Goal: Information Seeking & Learning: Learn about a topic

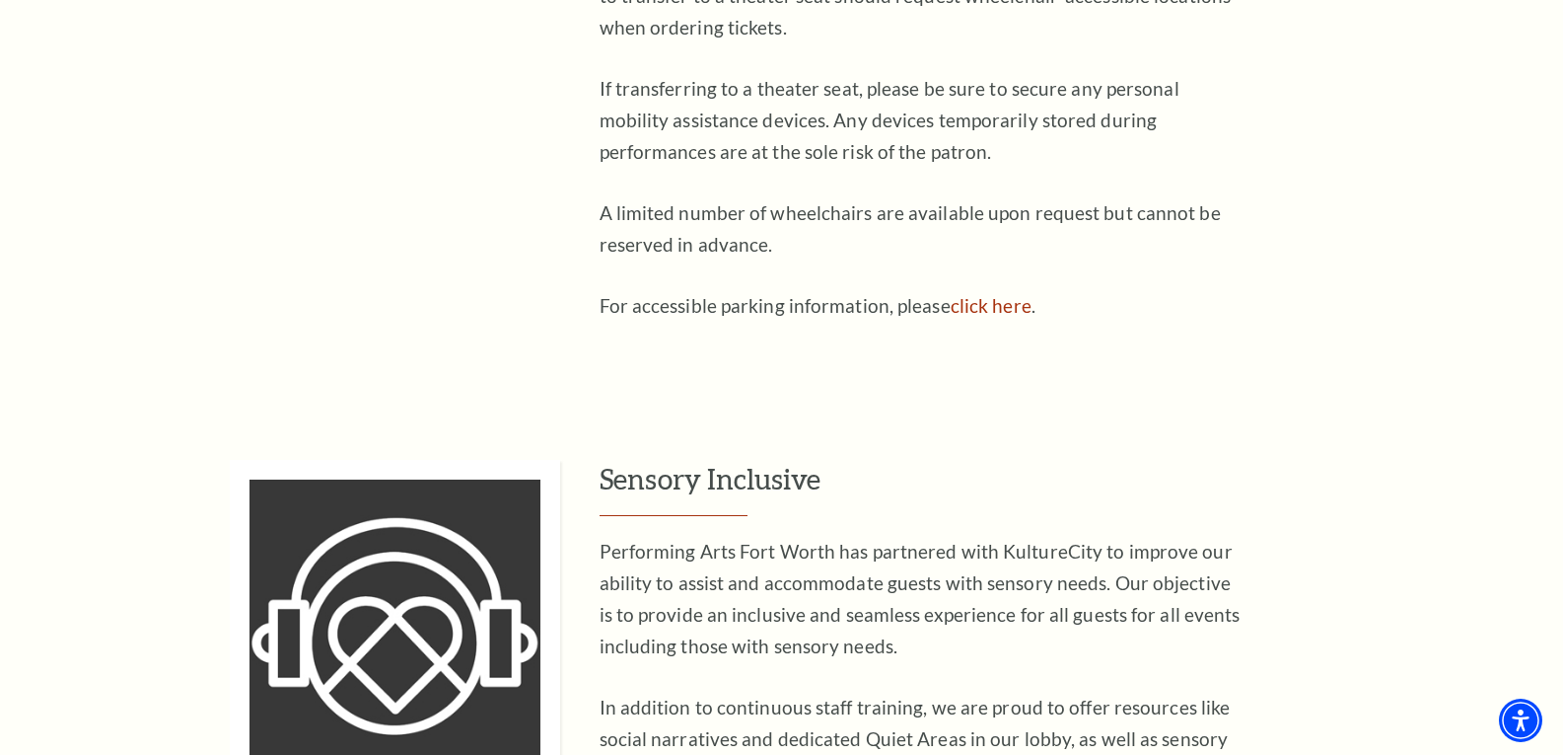
scroll to position [1578, 0]
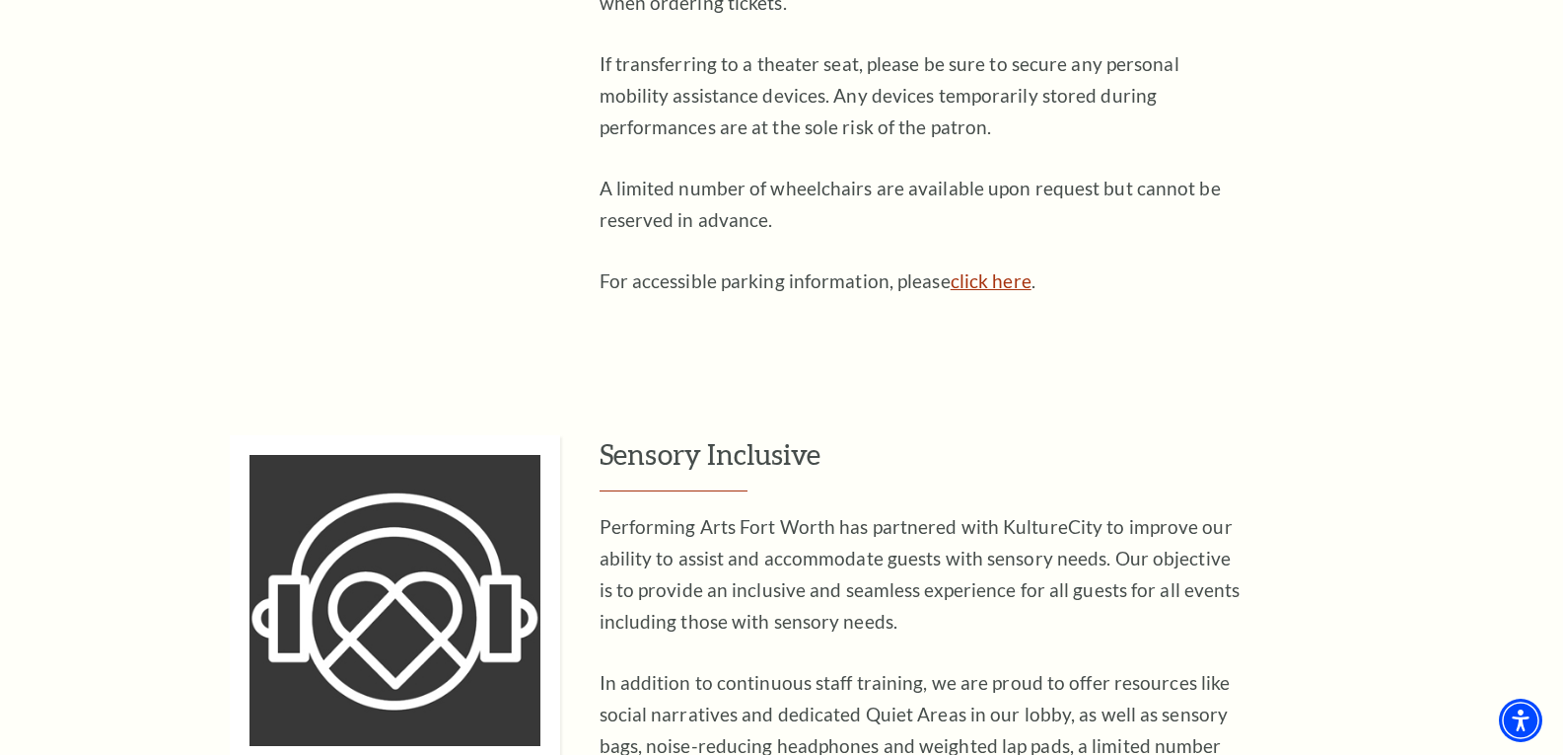
click at [1006, 269] on link "click here" at bounding box center [991, 280] width 81 height 23
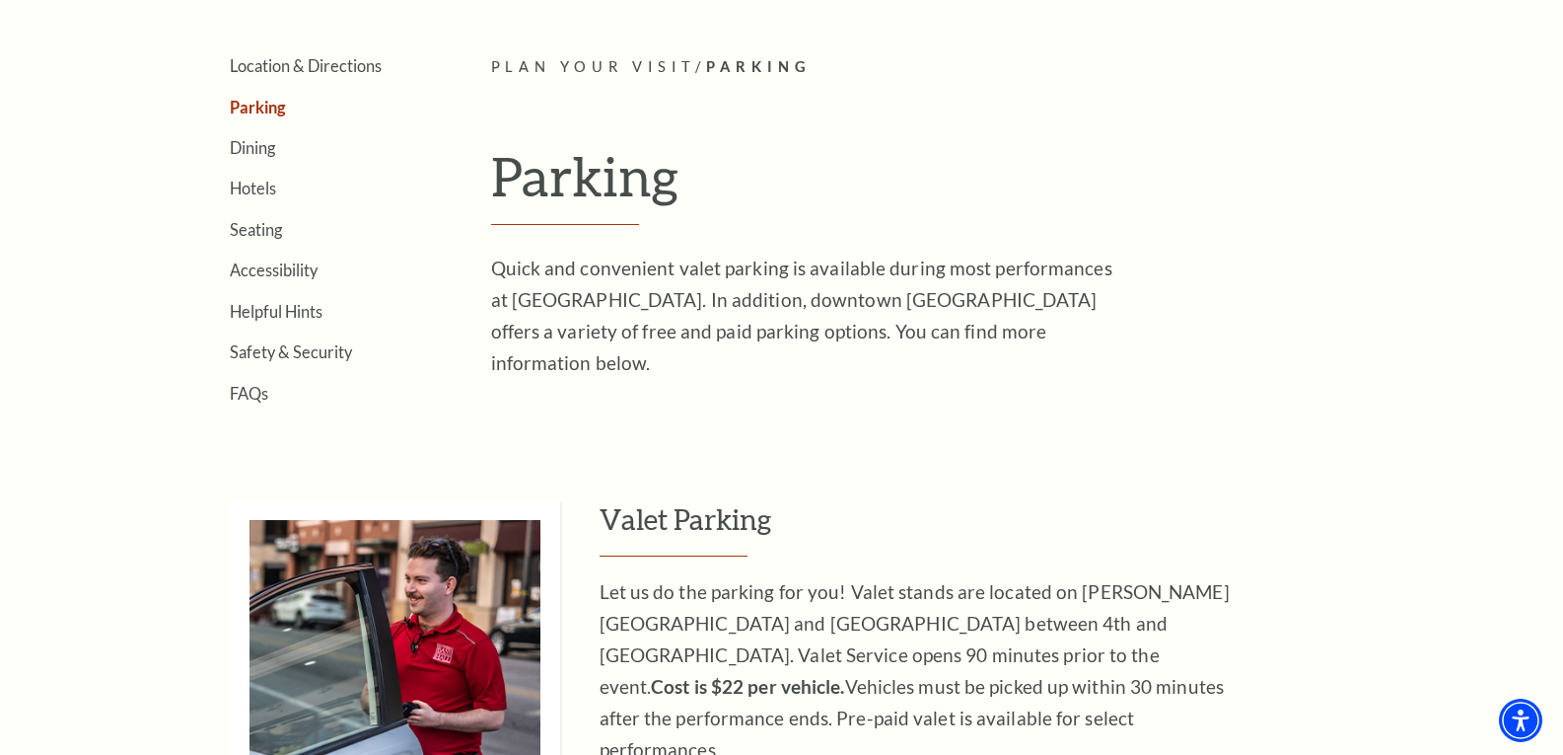
scroll to position [592, 0]
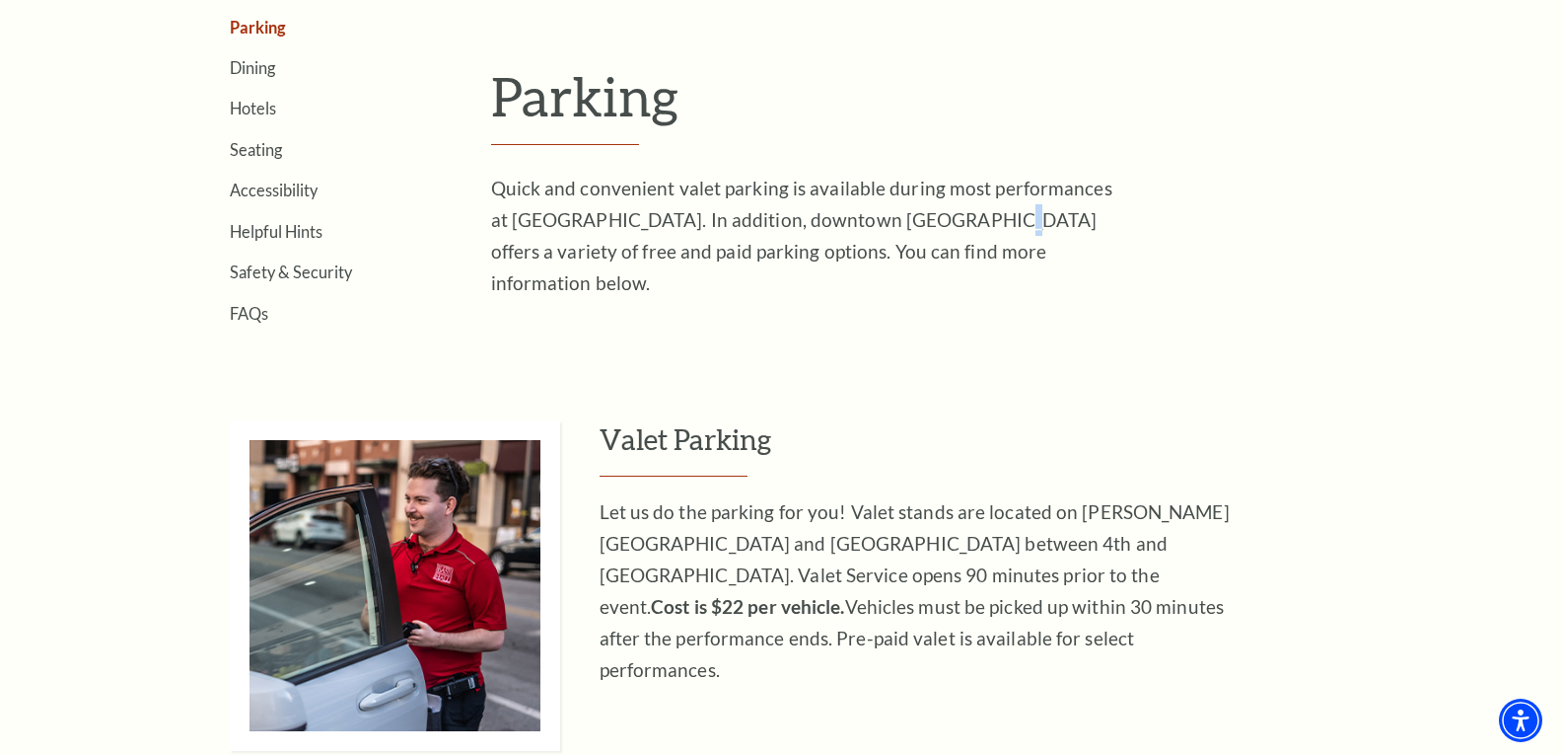
drag, startPoint x: 972, startPoint y: 223, endPoint x: 942, endPoint y: 227, distance: 29.9
click at [942, 227] on p "Quick and convenient valet parking is available during most performances at Bas…" at bounding box center [811, 236] width 641 height 126
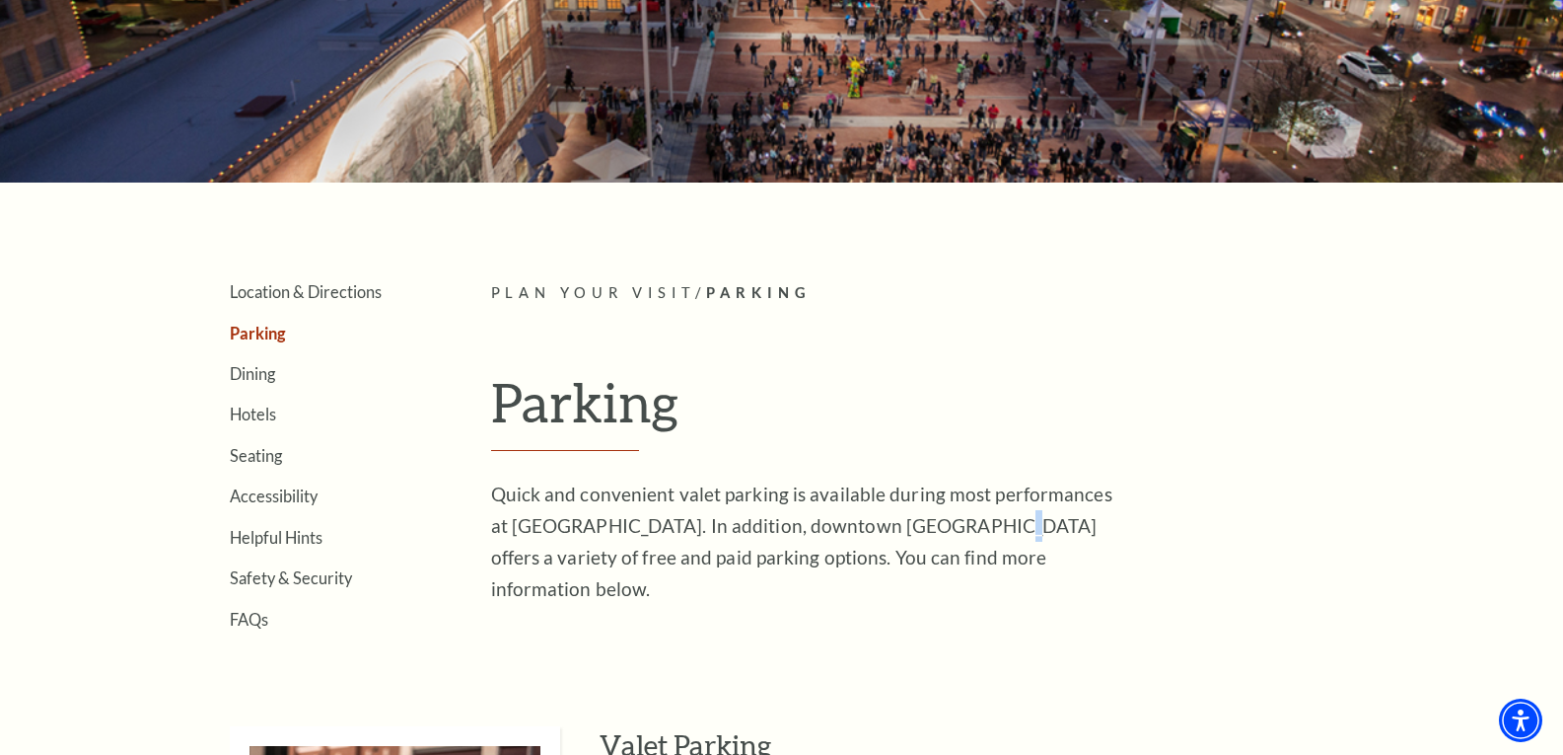
scroll to position [296, 0]
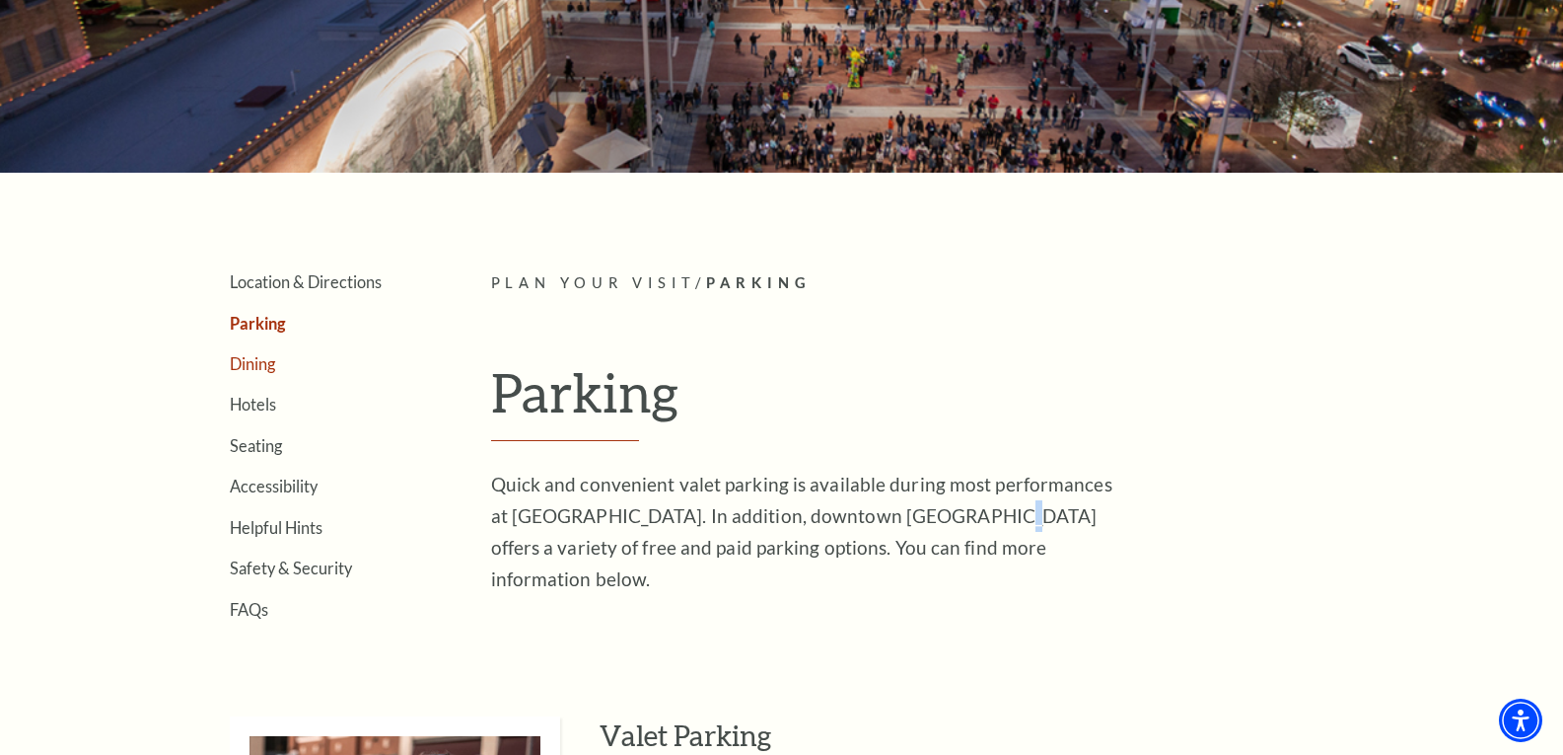
click at [236, 364] on link "Dining" at bounding box center [252, 363] width 45 height 19
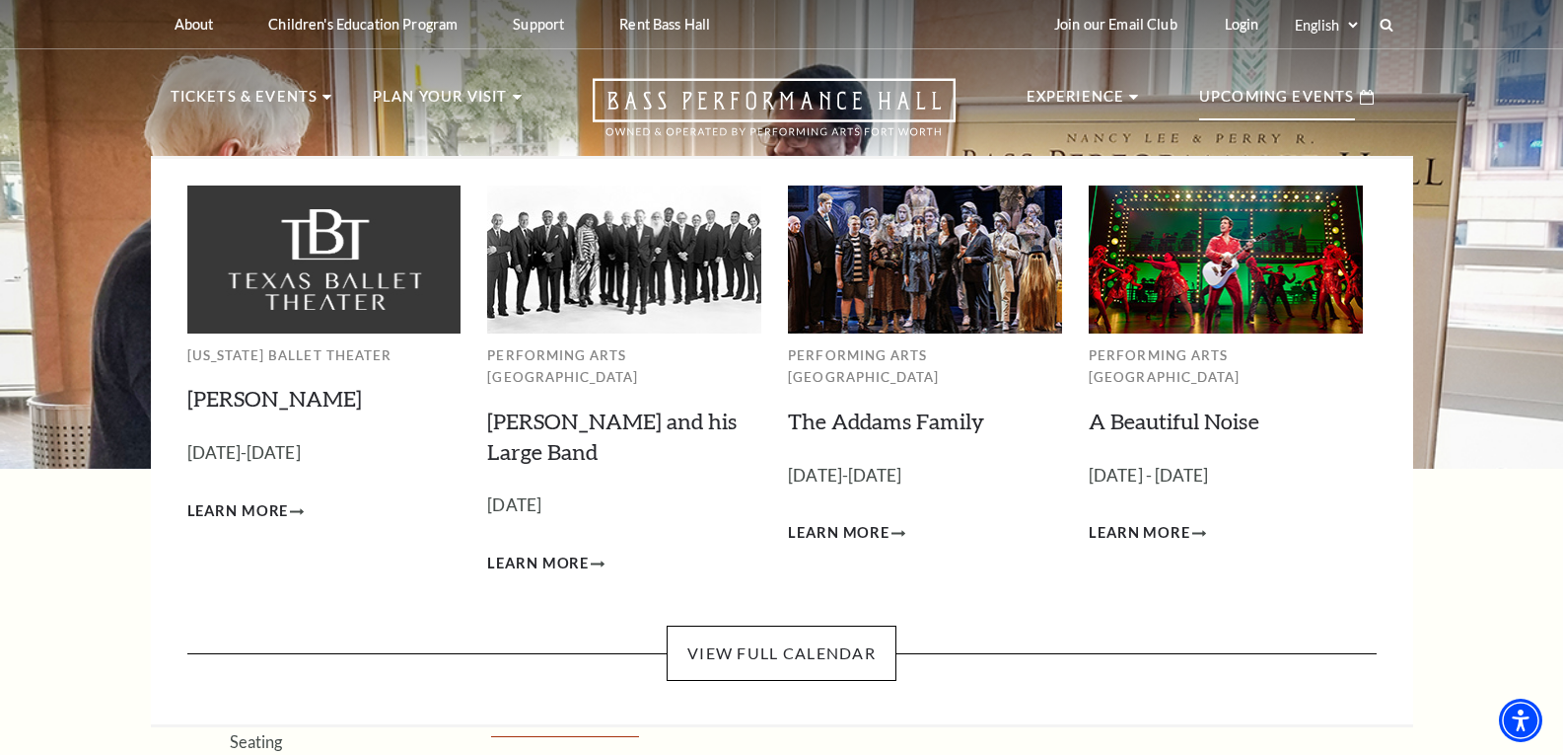
click at [1274, 88] on p "Upcoming Events" at bounding box center [1277, 103] width 156 height 36
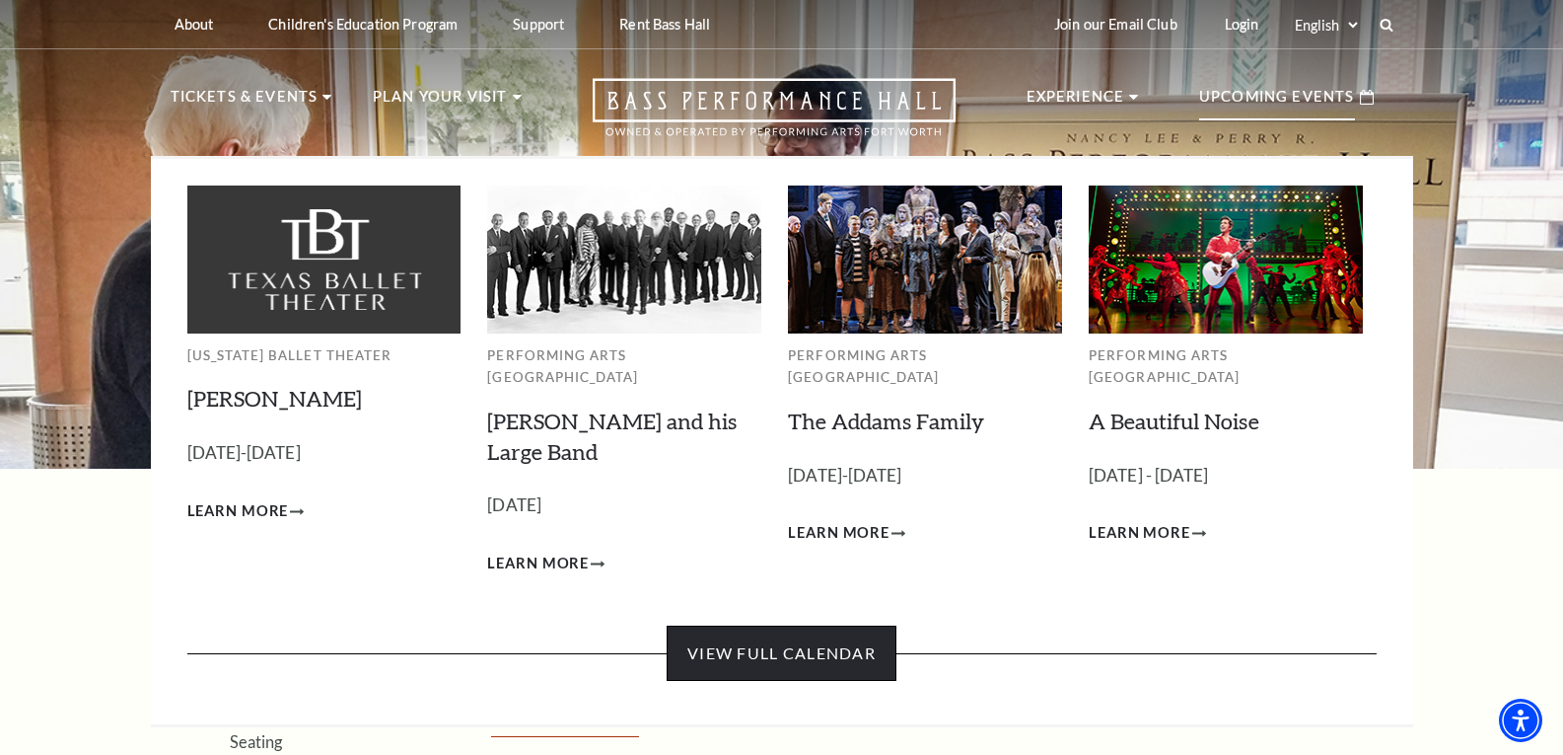
click at [839, 632] on link "View Full Calendar" at bounding box center [782, 652] width 230 height 55
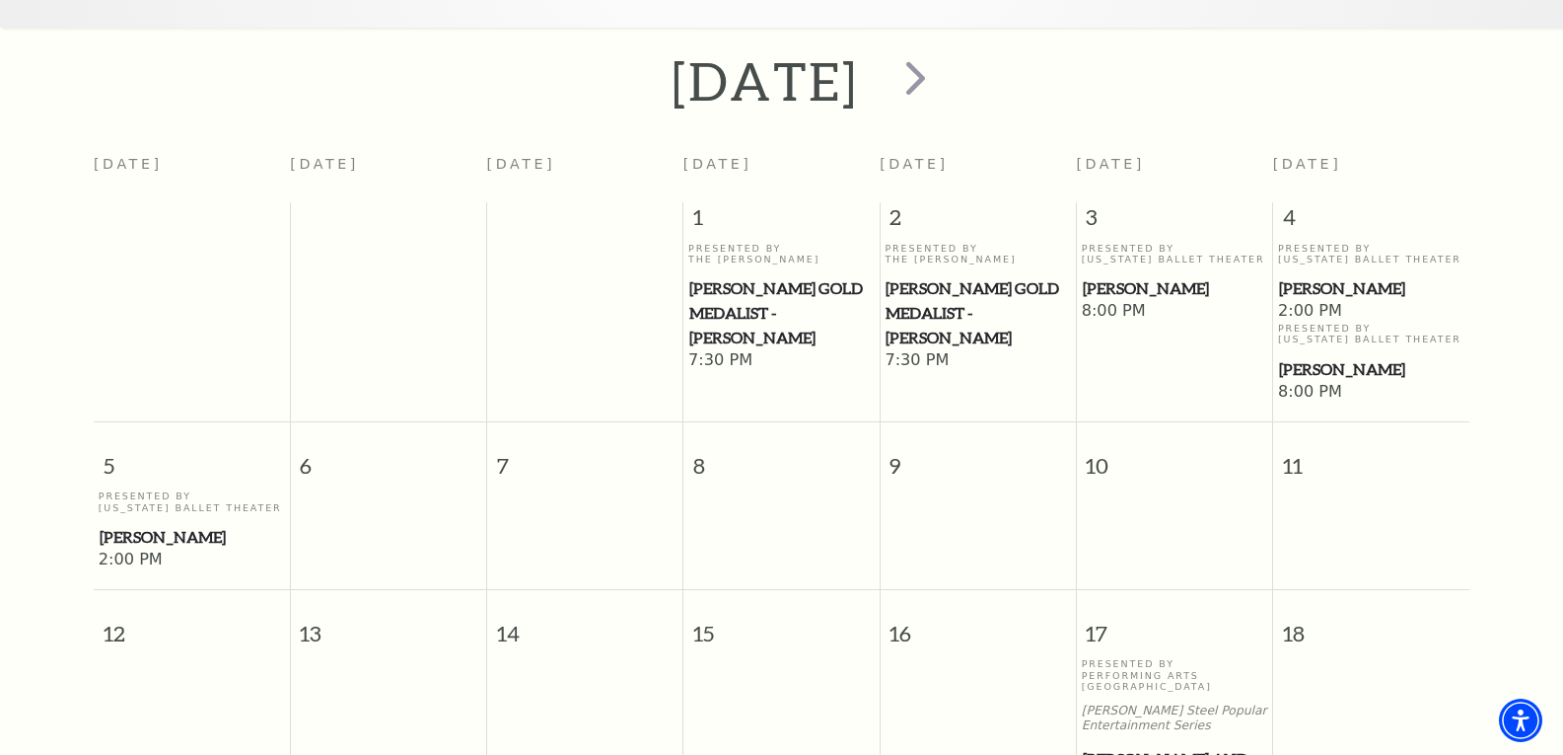
scroll to position [372, 0]
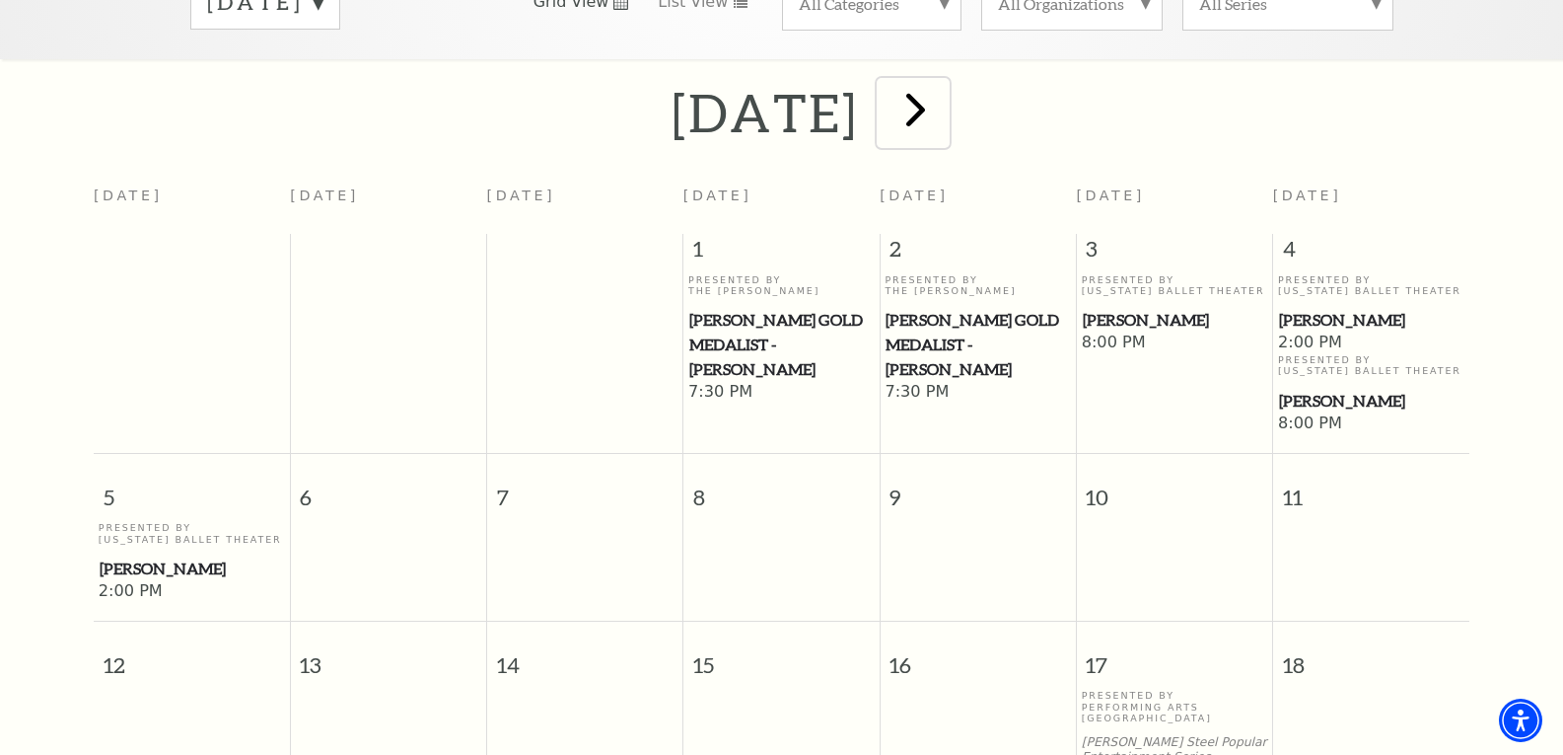
click at [944, 95] on span "next" at bounding box center [916, 109] width 56 height 56
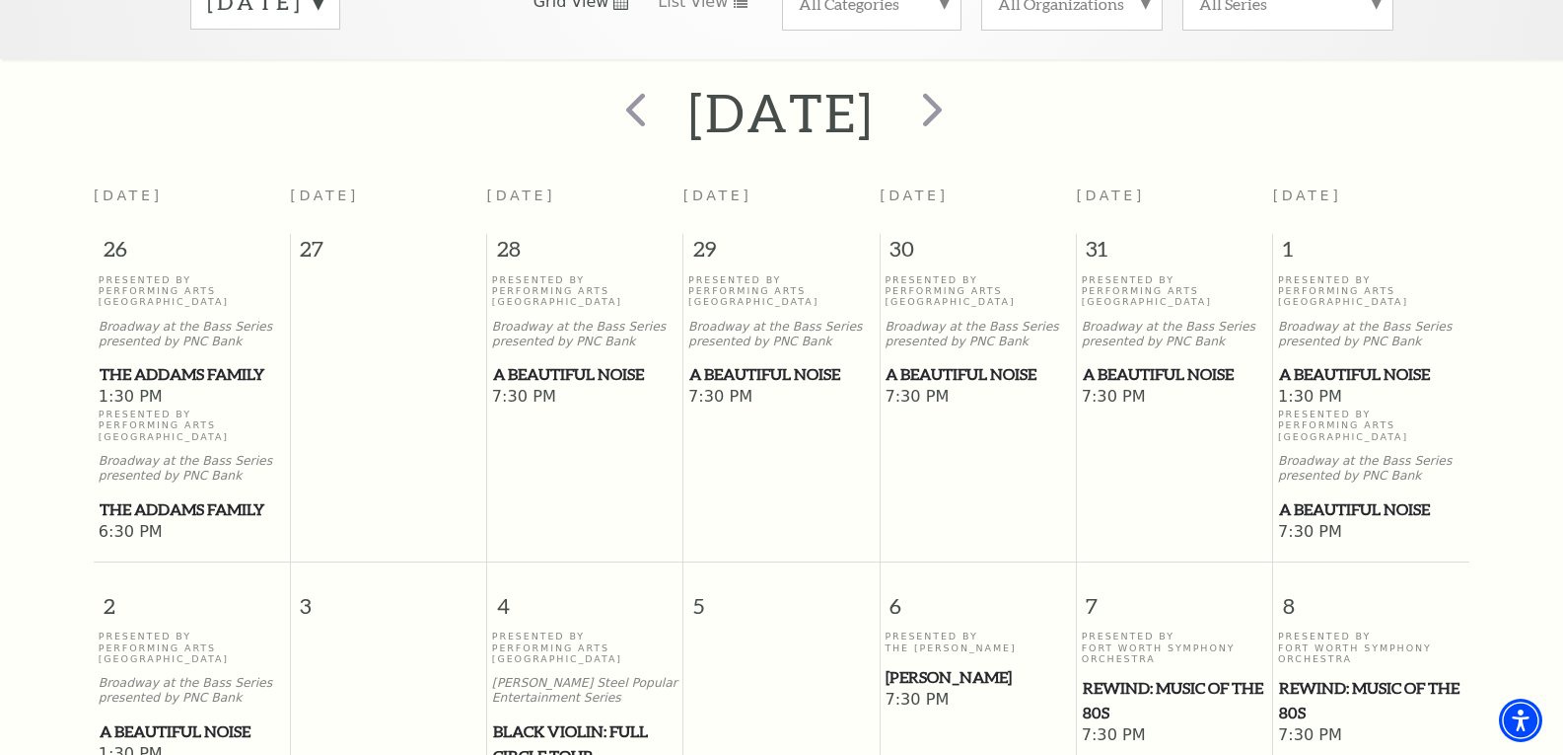
scroll to position [175, 0]
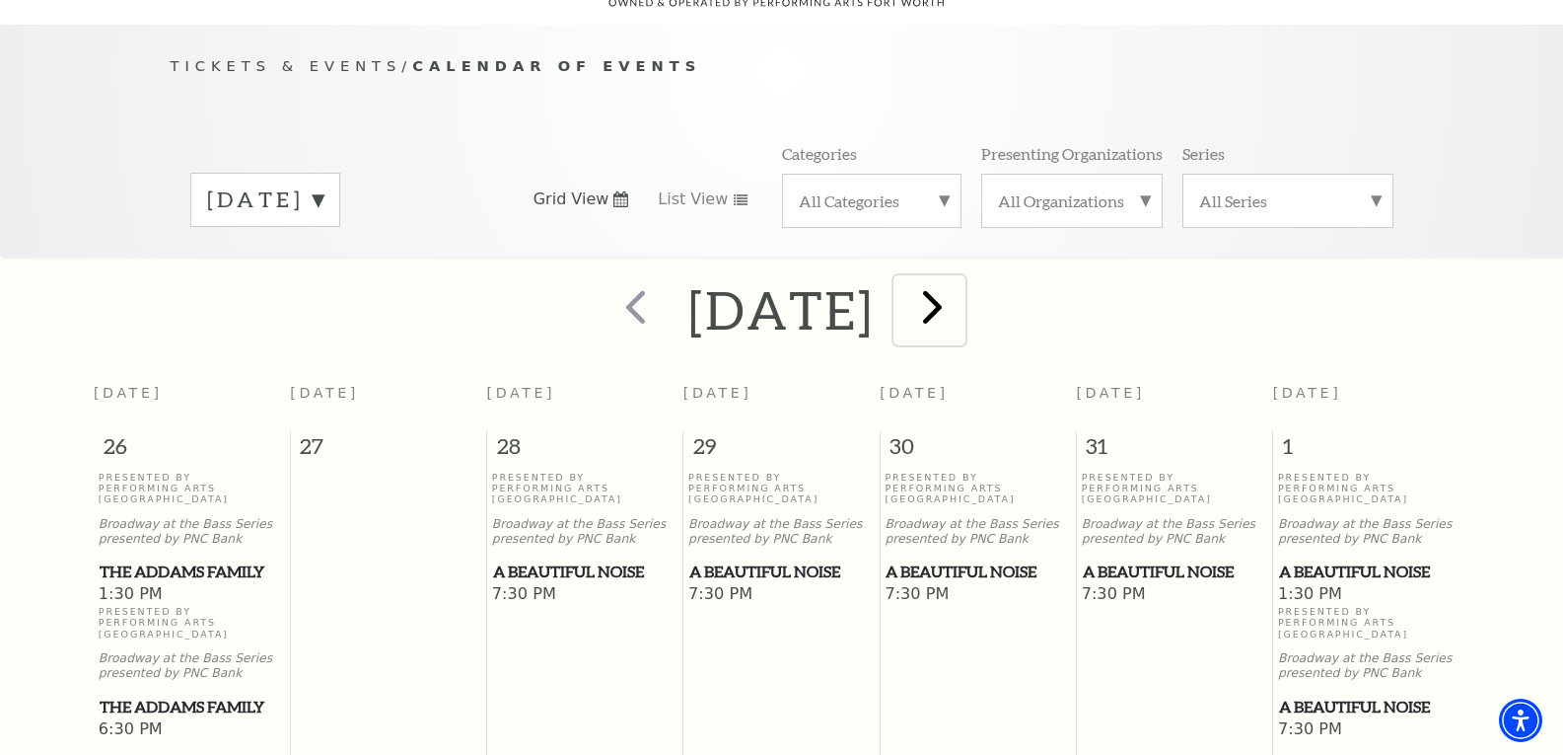
click at [961, 286] on span "next" at bounding box center [932, 306] width 56 height 56
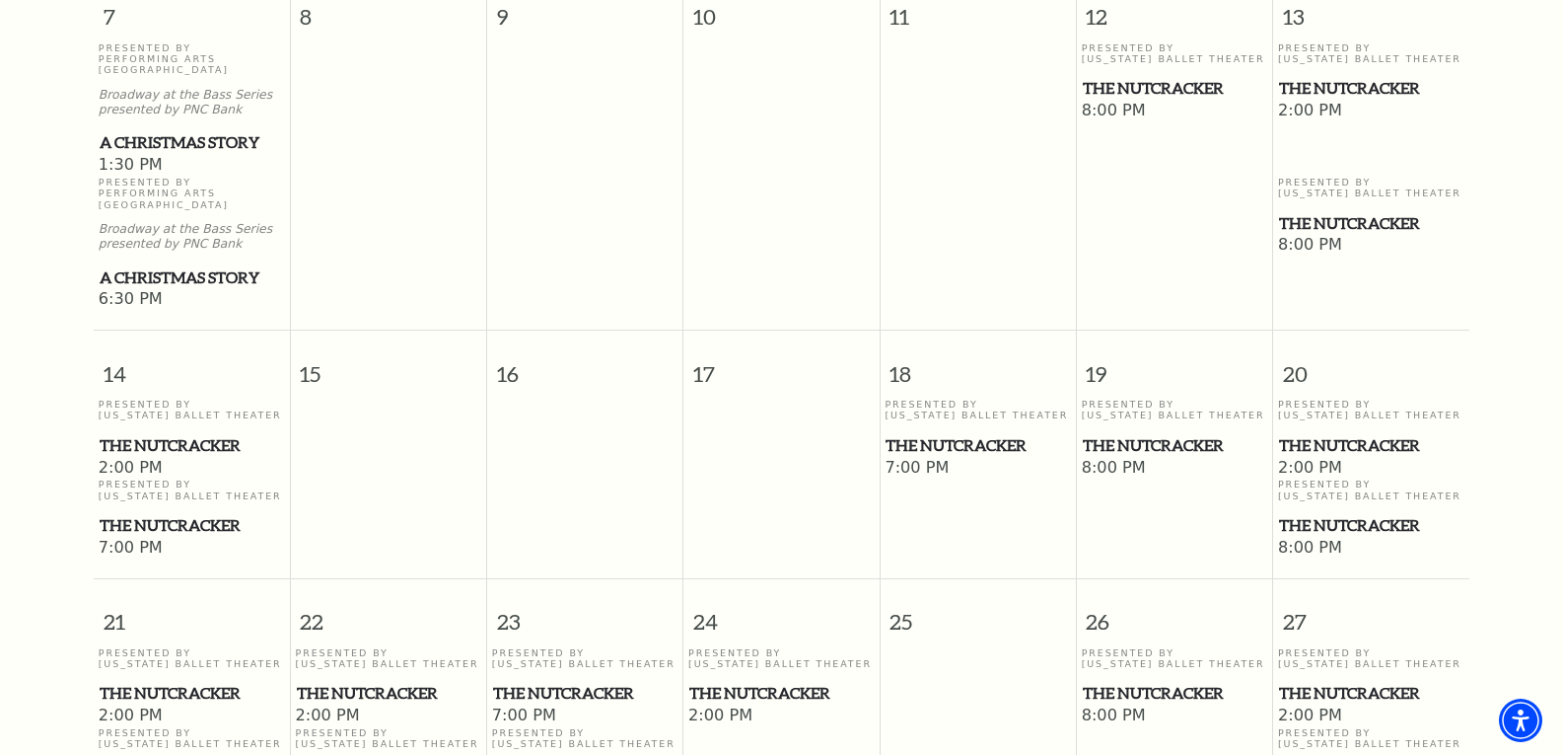
scroll to position [1062, 0]
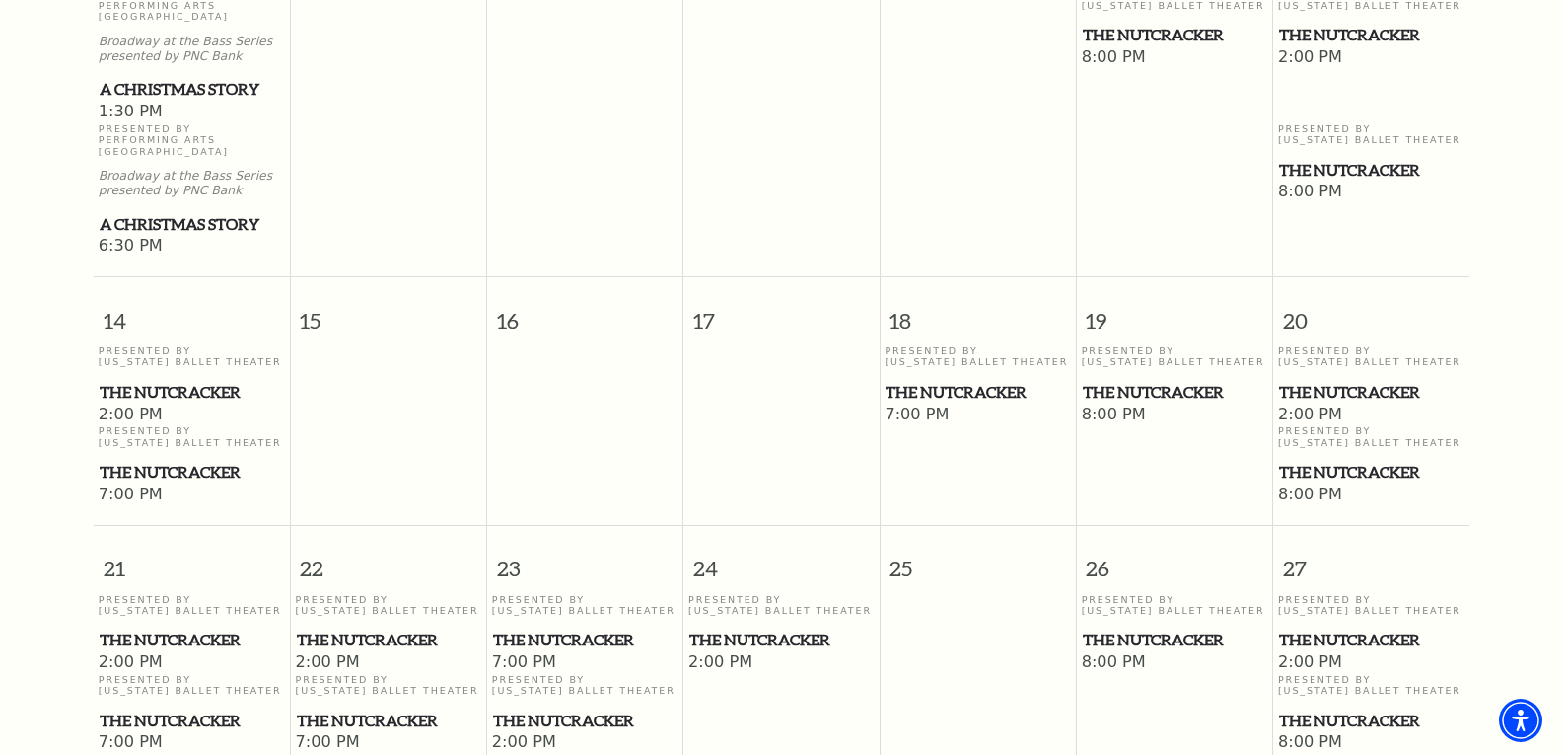
click at [157, 380] on span "The Nutcracker" at bounding box center [192, 392] width 184 height 25
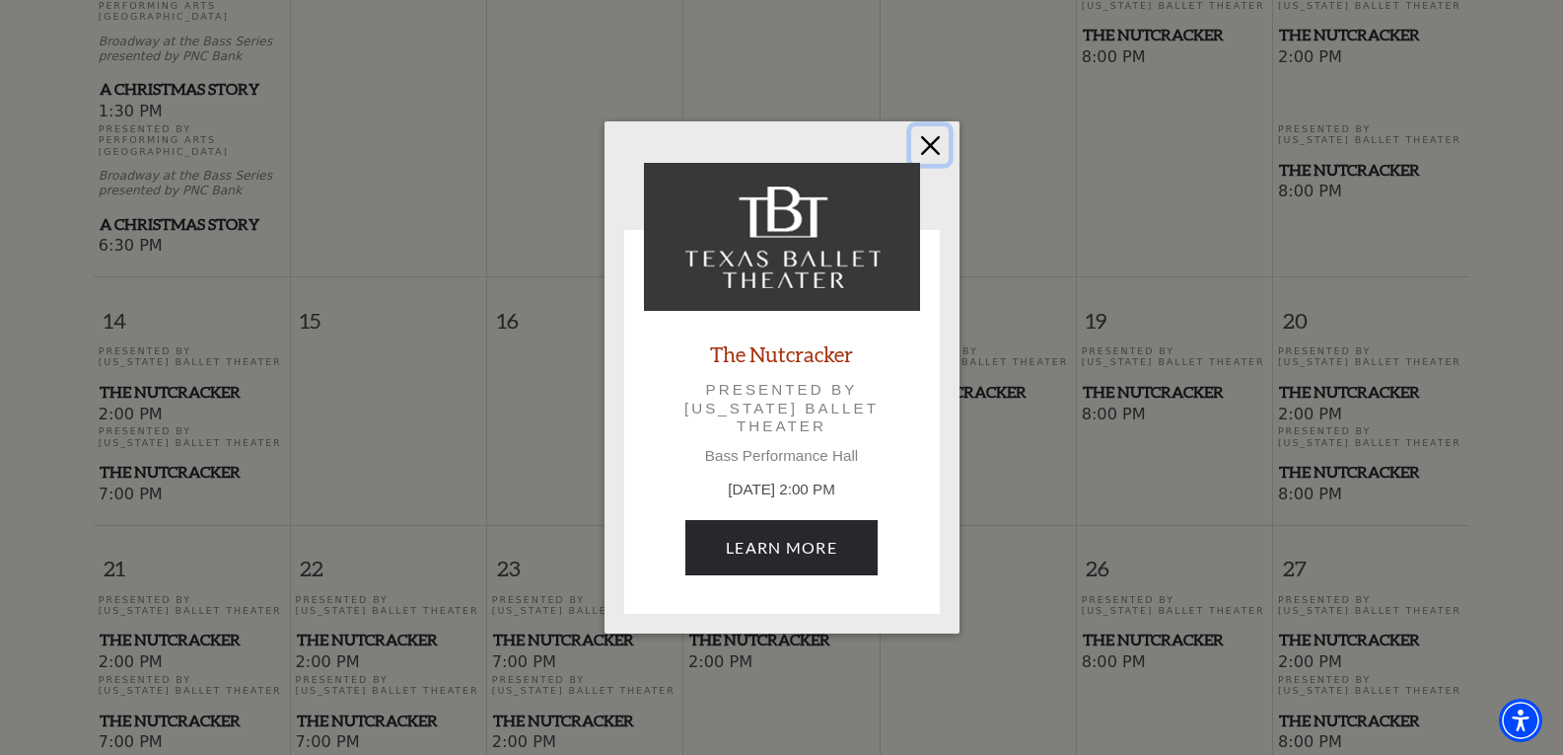
click at [933, 153] on button "Close" at bounding box center [929, 144] width 37 height 37
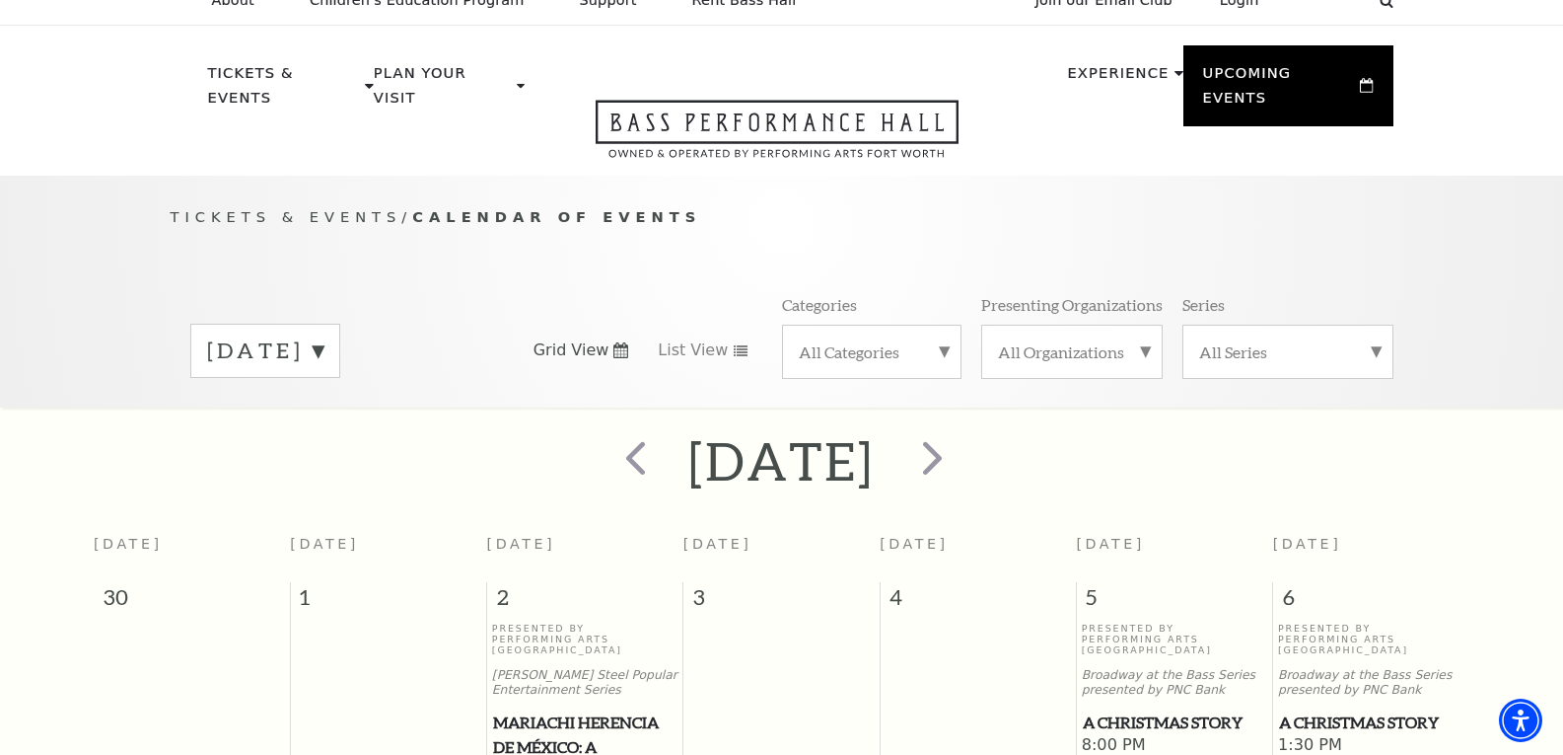
scroll to position [0, 0]
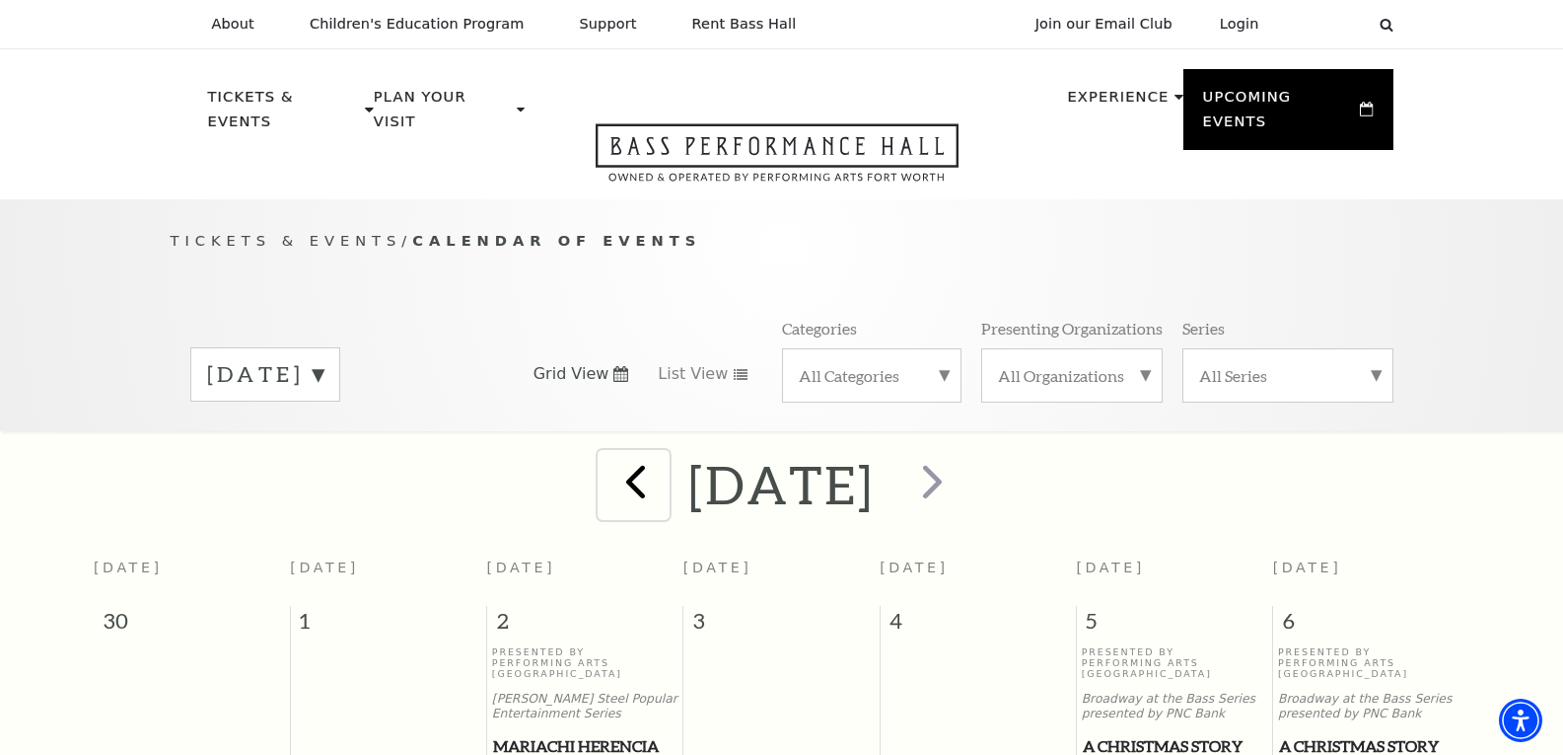
click at [608, 465] on span "prev" at bounding box center [636, 481] width 56 height 56
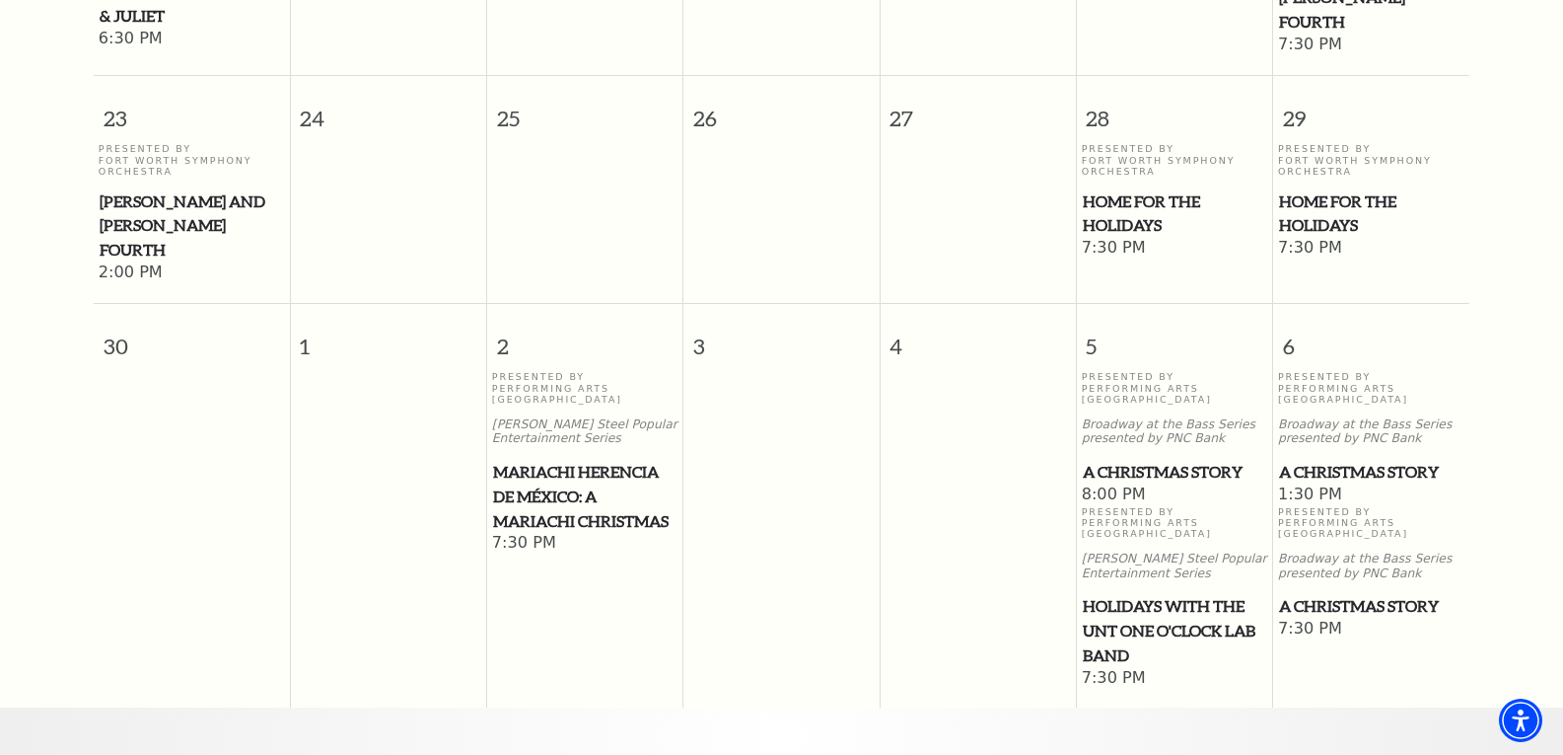
scroll to position [1950, 0]
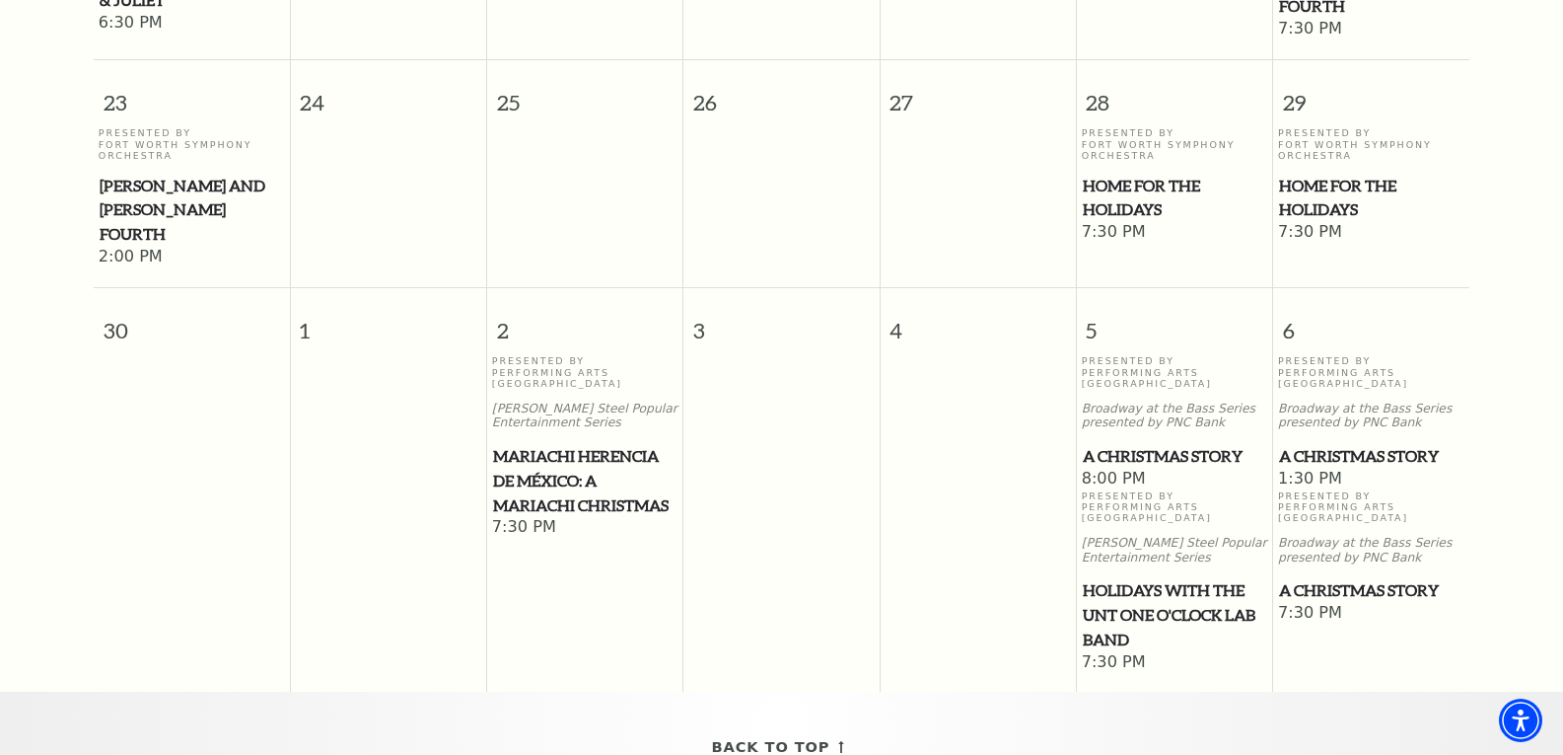
click at [1347, 180] on span "Home for the Holidays" at bounding box center [1371, 198] width 184 height 48
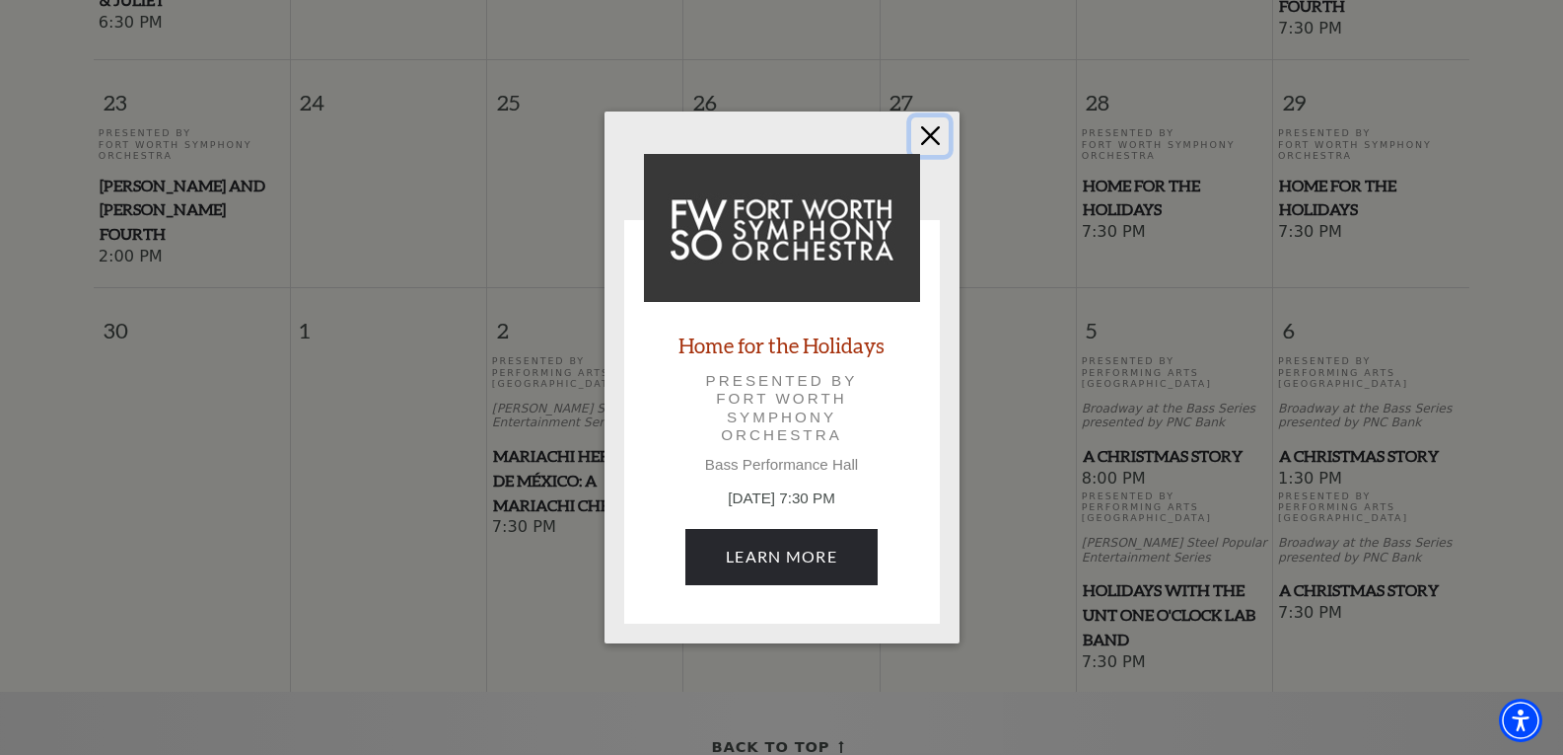
click at [937, 132] on button "Close" at bounding box center [929, 135] width 37 height 37
